Goal: Find specific page/section: Find specific page/section

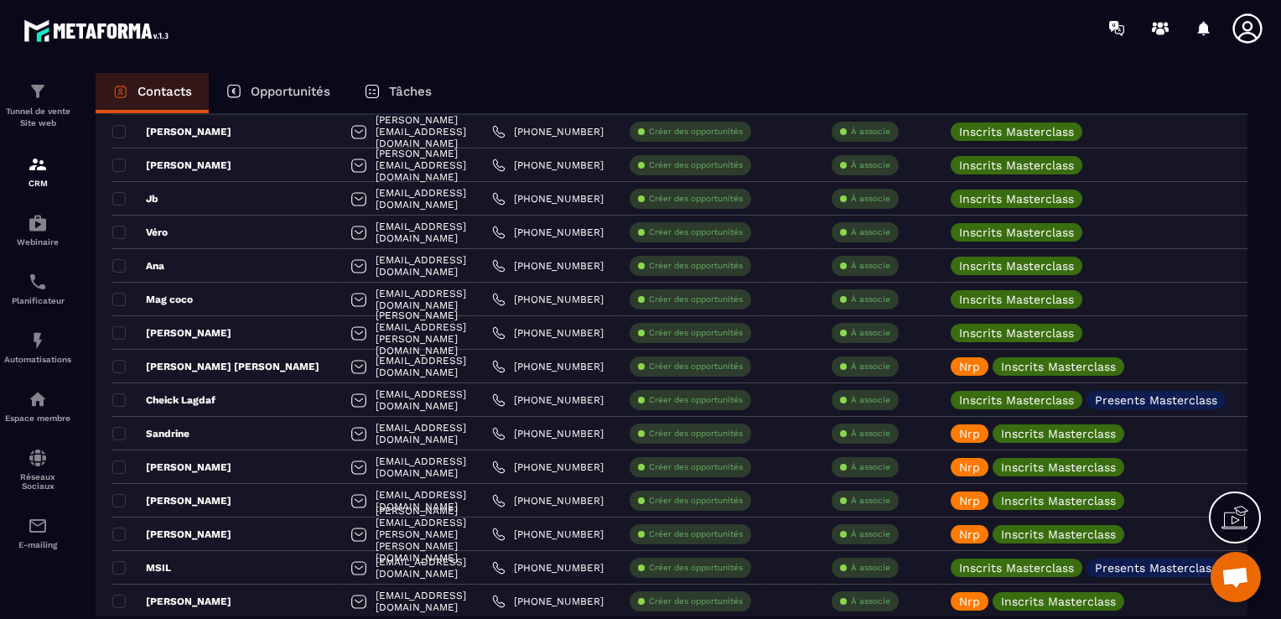
scroll to position [2432, 0]
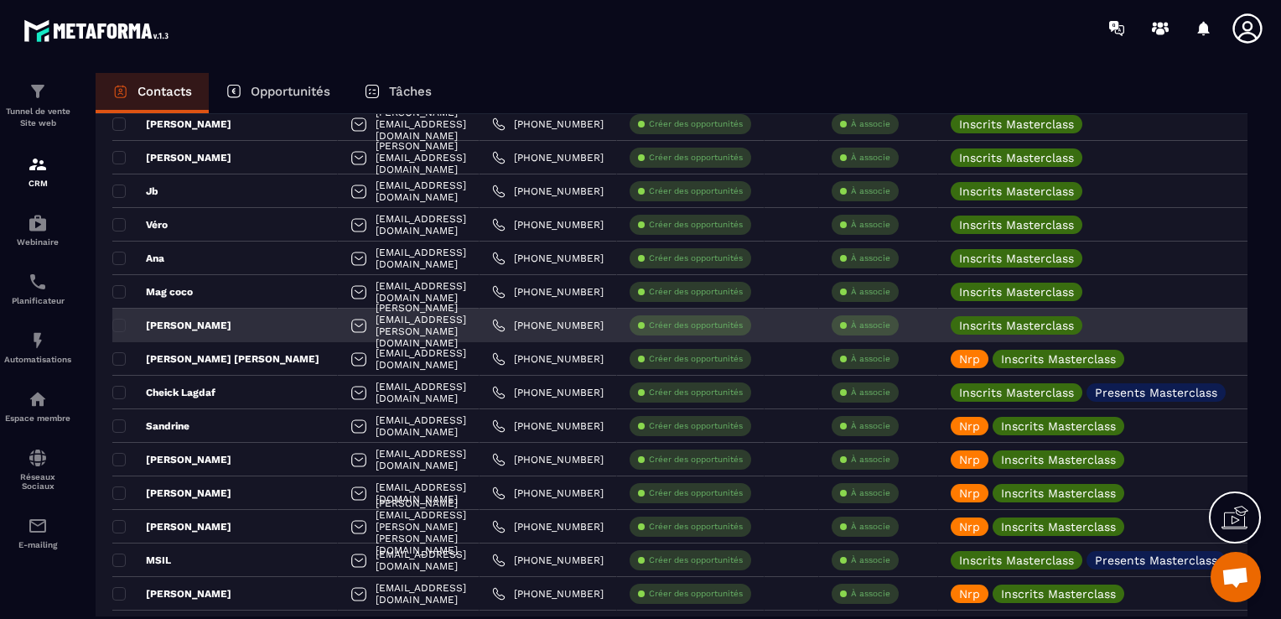
click at [437, 335] on div "[PERSON_NAME][EMAIL_ADDRESS][PERSON_NAME][DOMAIN_NAME]" at bounding box center [409, 326] width 142 height 34
click at [1102, 326] on icon at bounding box center [1096, 324] width 11 height 11
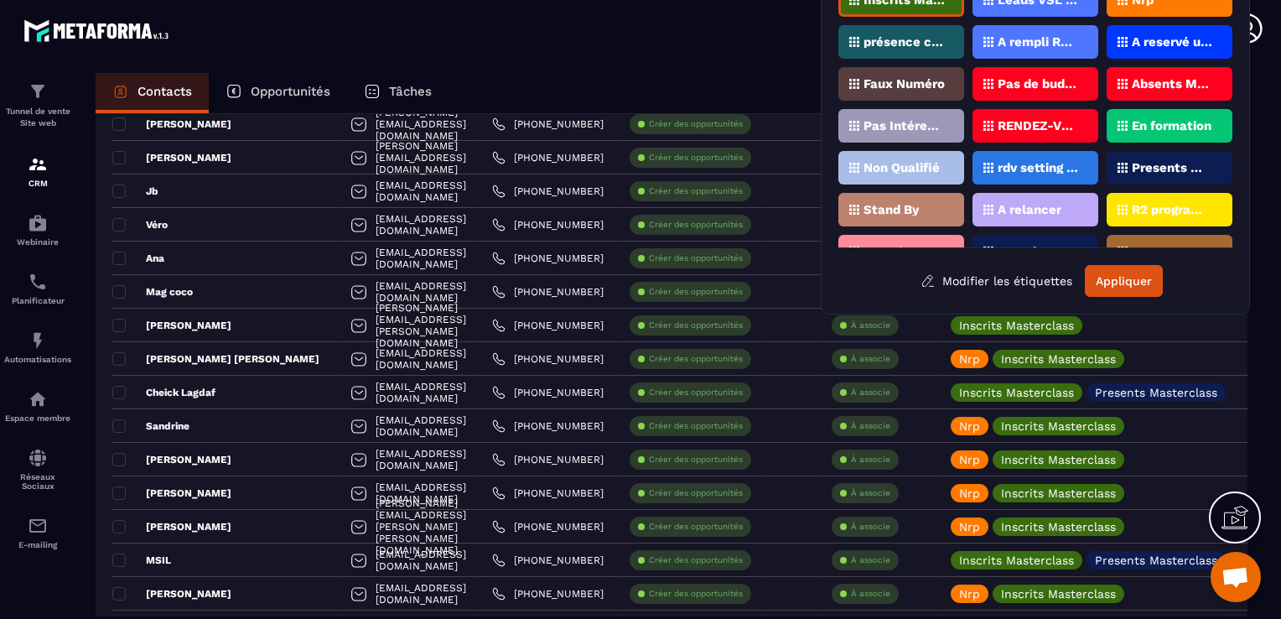
click at [1156, 8] on div "Nrp" at bounding box center [1170, 0] width 126 height 34
click at [1134, 280] on button "Appliquer" at bounding box center [1124, 281] width 78 height 32
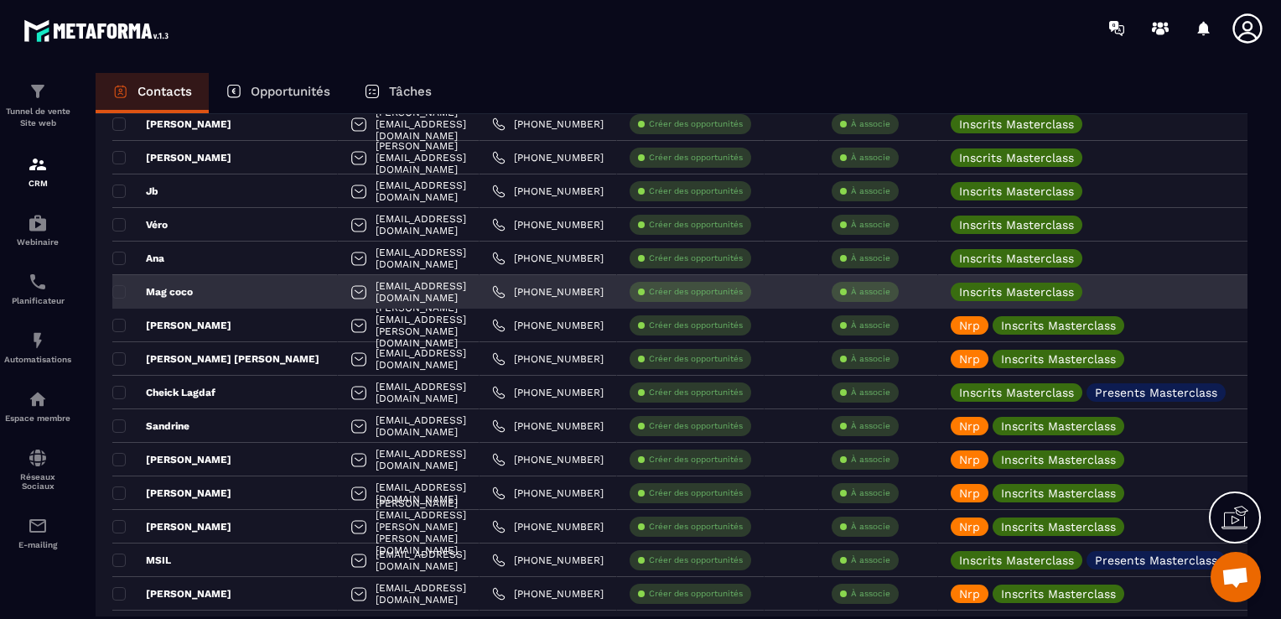
click at [228, 294] on div "Mag coco" at bounding box center [225, 292] width 226 height 34
